Goal: Task Accomplishment & Management: Use online tool/utility

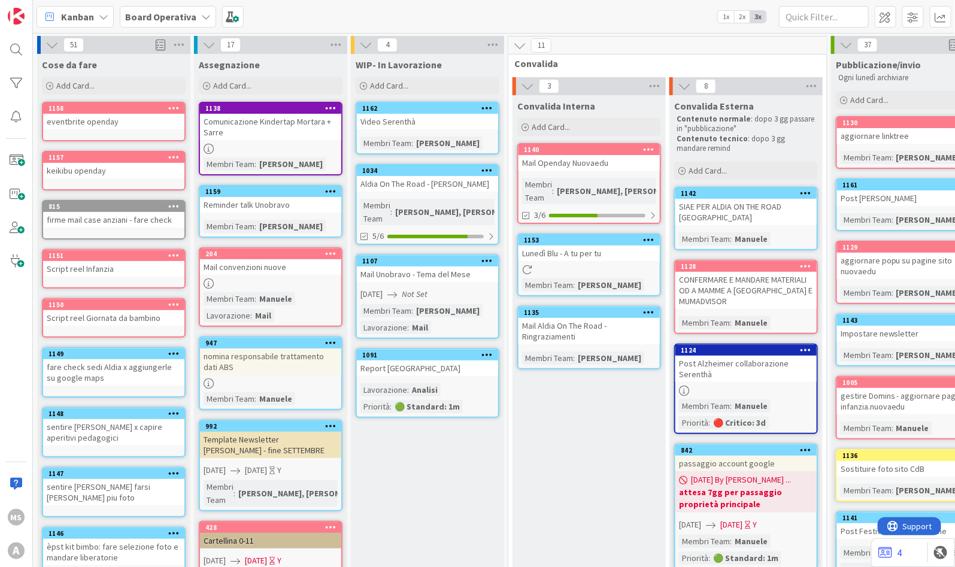
click at [109, 220] on div "firme mail case anziani - fare check" at bounding box center [113, 220] width 141 height 16
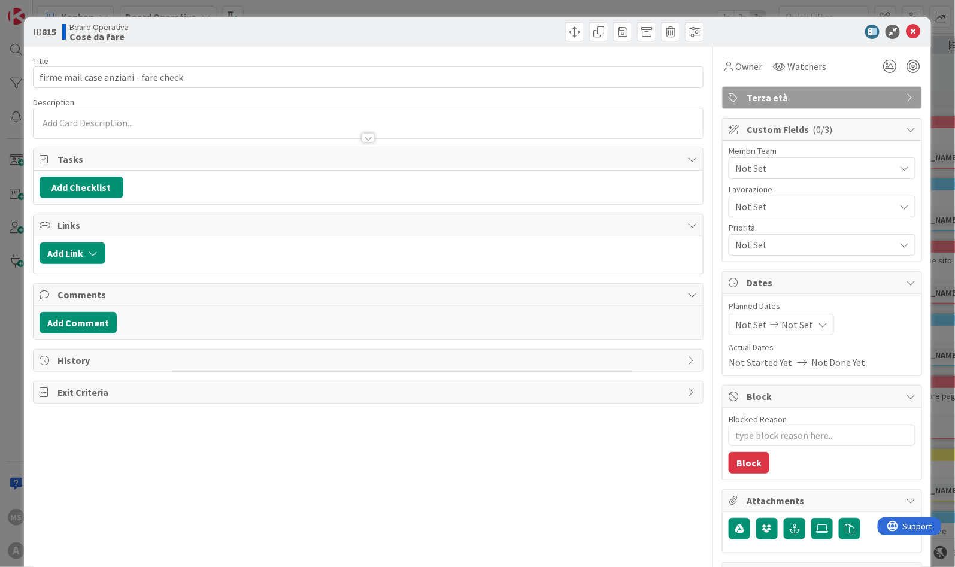
type textarea "x"
click at [906, 25] on icon at bounding box center [913, 32] width 14 height 14
